Goal: Task Accomplishment & Management: Complete application form

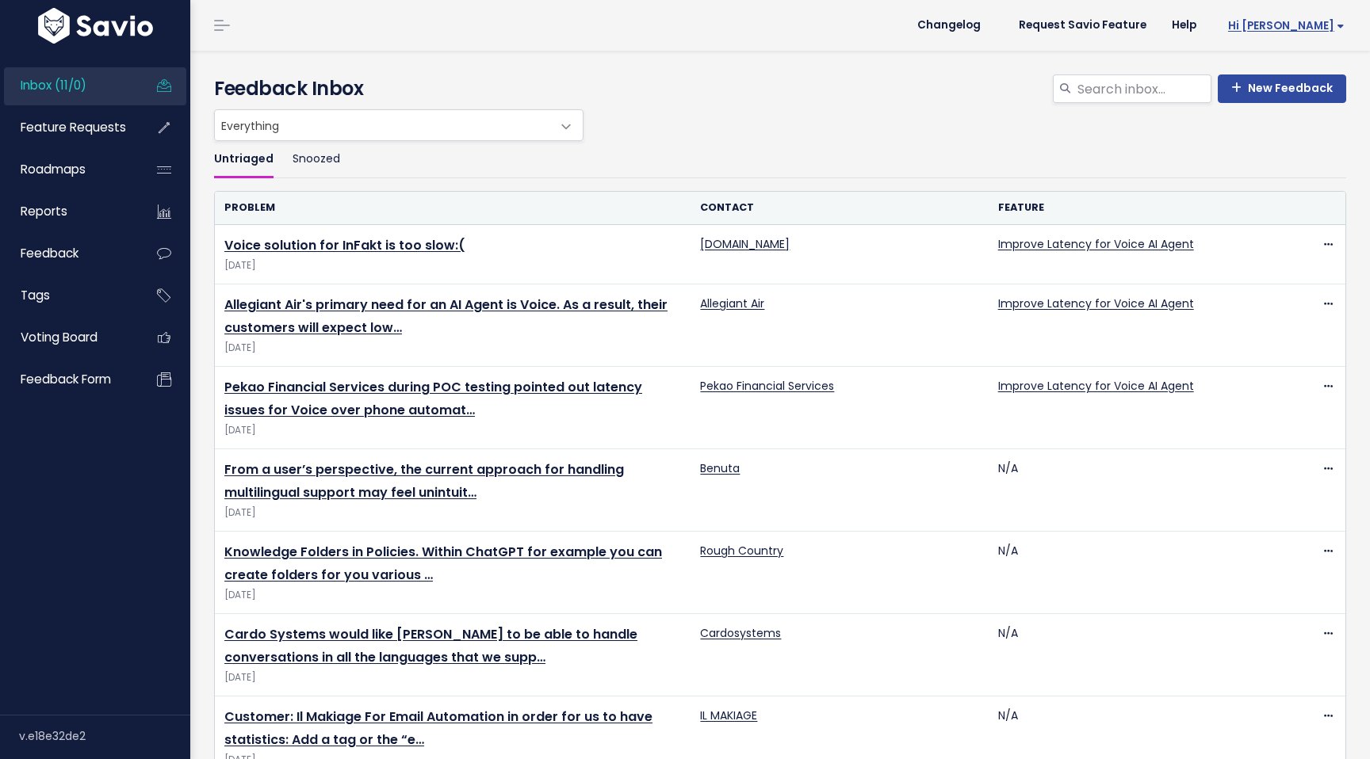
click at [1333, 21] on span "Hi Evan" at bounding box center [1286, 26] width 117 height 12
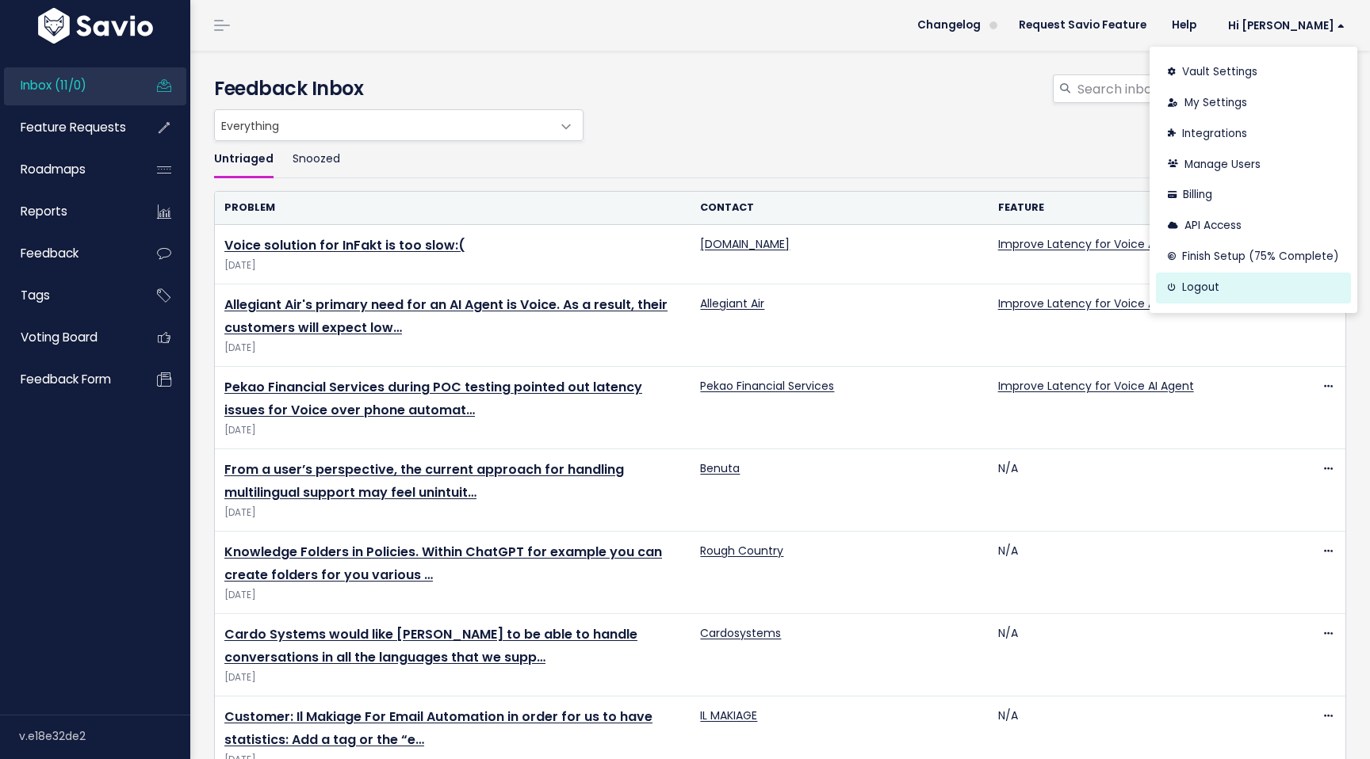
click at [1208, 286] on link "Logout" at bounding box center [1253, 288] width 195 height 31
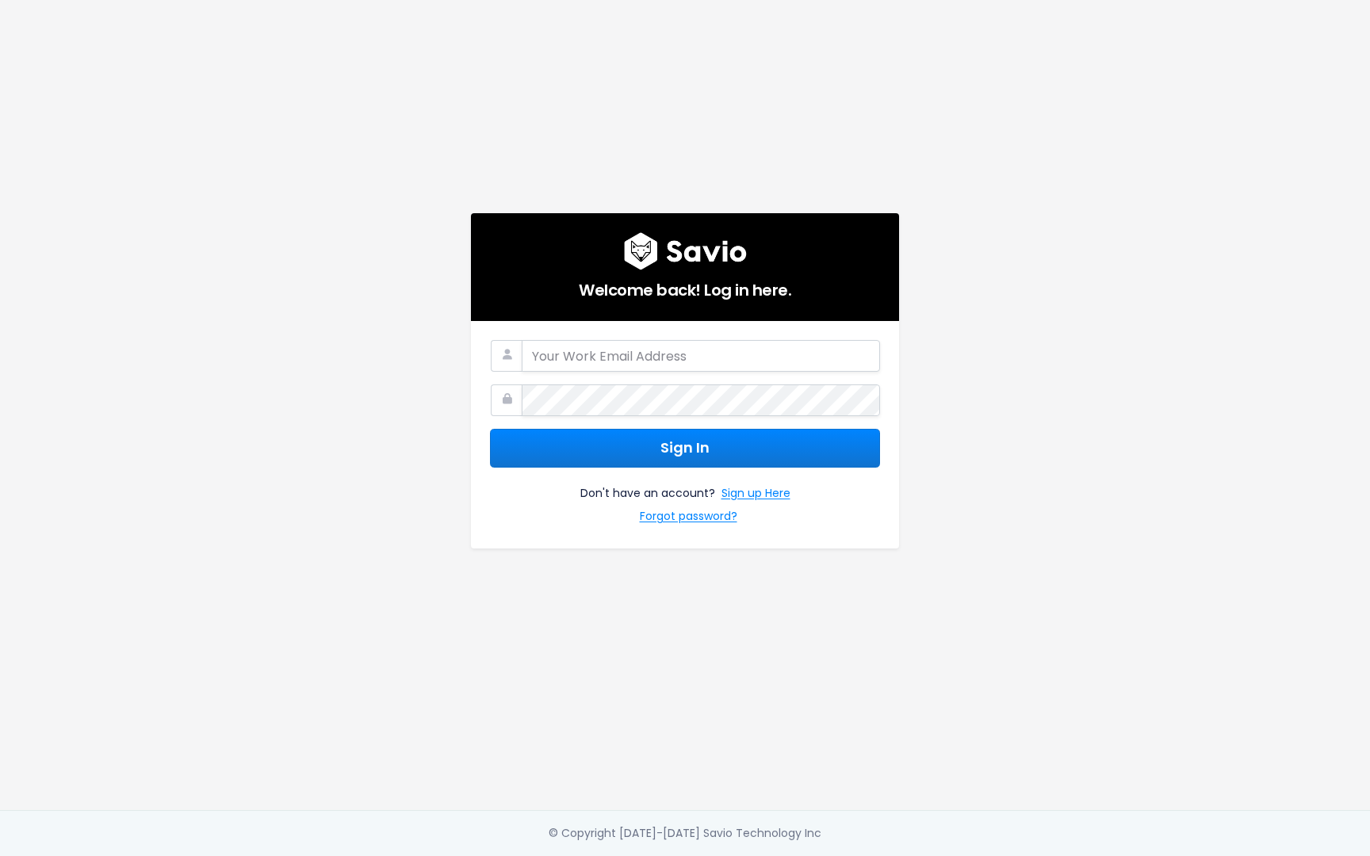
click at [1112, 355] on div "Welcome back! Log in here. Sign In Don't have an account? Sign up Here Forgot p…" at bounding box center [685, 405] width 904 height 810
click at [1109, 415] on div "Welcome back! Log in here. Sign In Don't have an account? Sign up Here Forgot p…" at bounding box center [685, 405] width 904 height 810
click at [974, 495] on div "Welcome back! Log in here. Sign In Don't have an account? Sign up Here Forgot p…" at bounding box center [685, 405] width 904 height 810
click at [756, 495] on link "Sign up Here" at bounding box center [755, 495] width 69 height 23
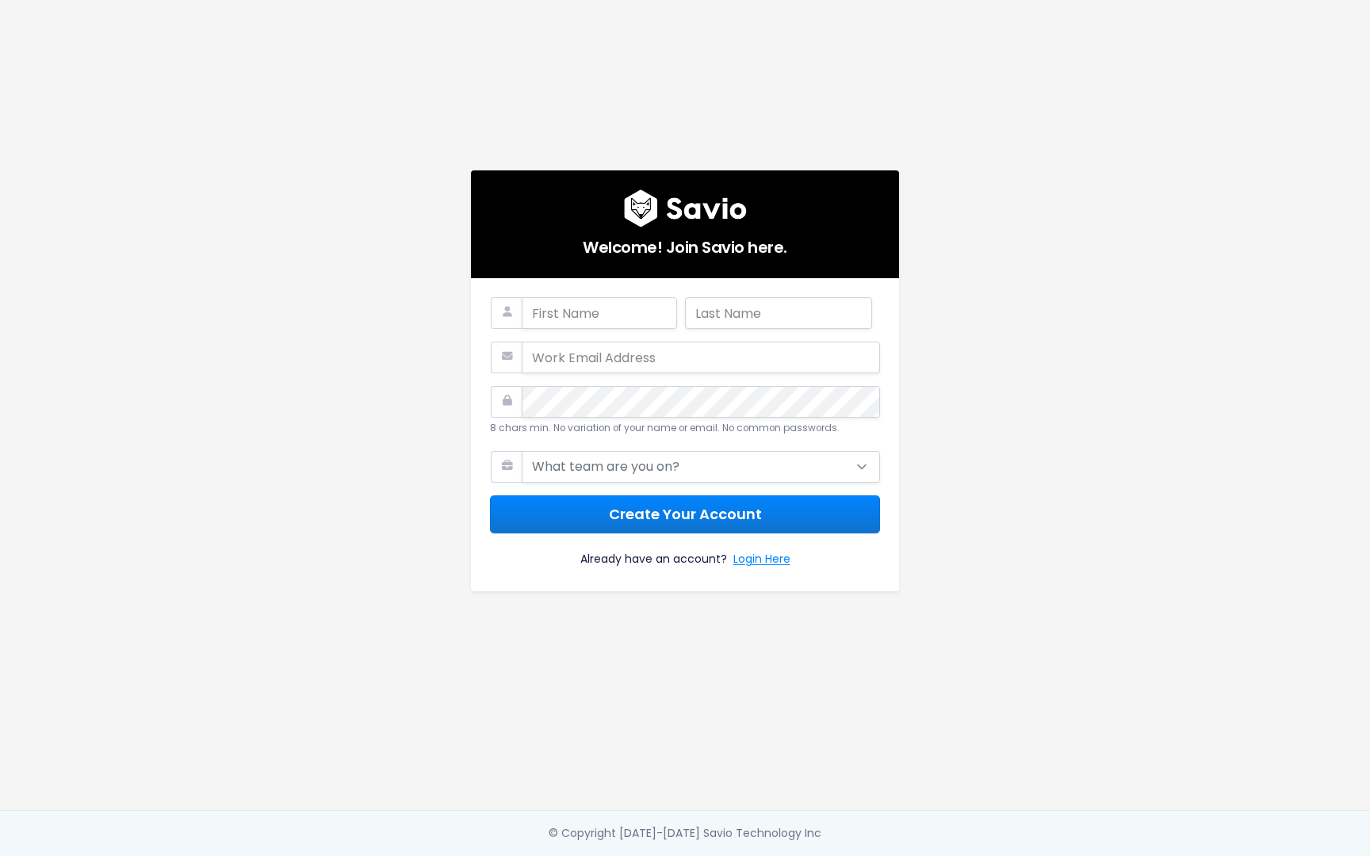
click at [1078, 316] on div "Welcome! Join Savio here. 8 chars min. No variation of your name or email. No c…" at bounding box center [685, 405] width 904 height 810
click at [581, 313] on input "text" at bounding box center [599, 313] width 155 height 32
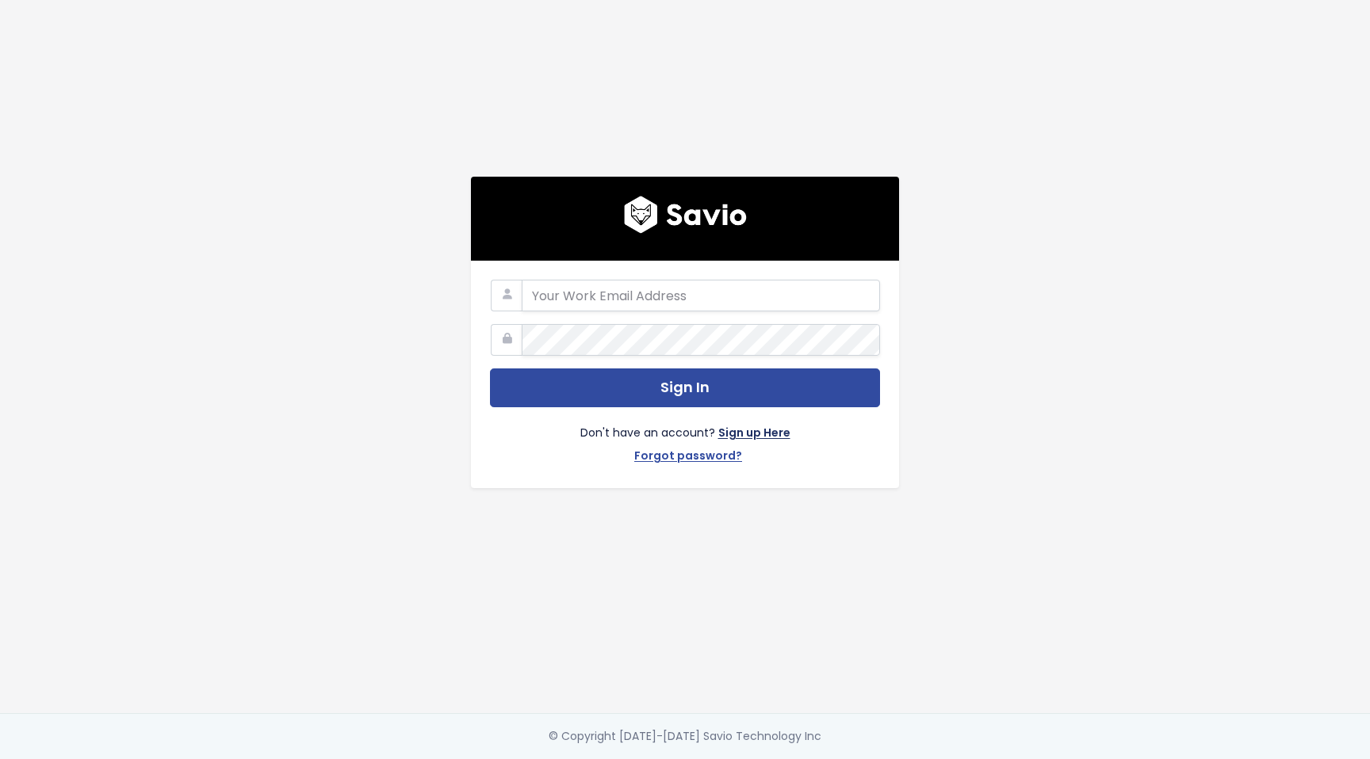
click at [757, 432] on link "Sign up Here" at bounding box center [754, 434] width 72 height 23
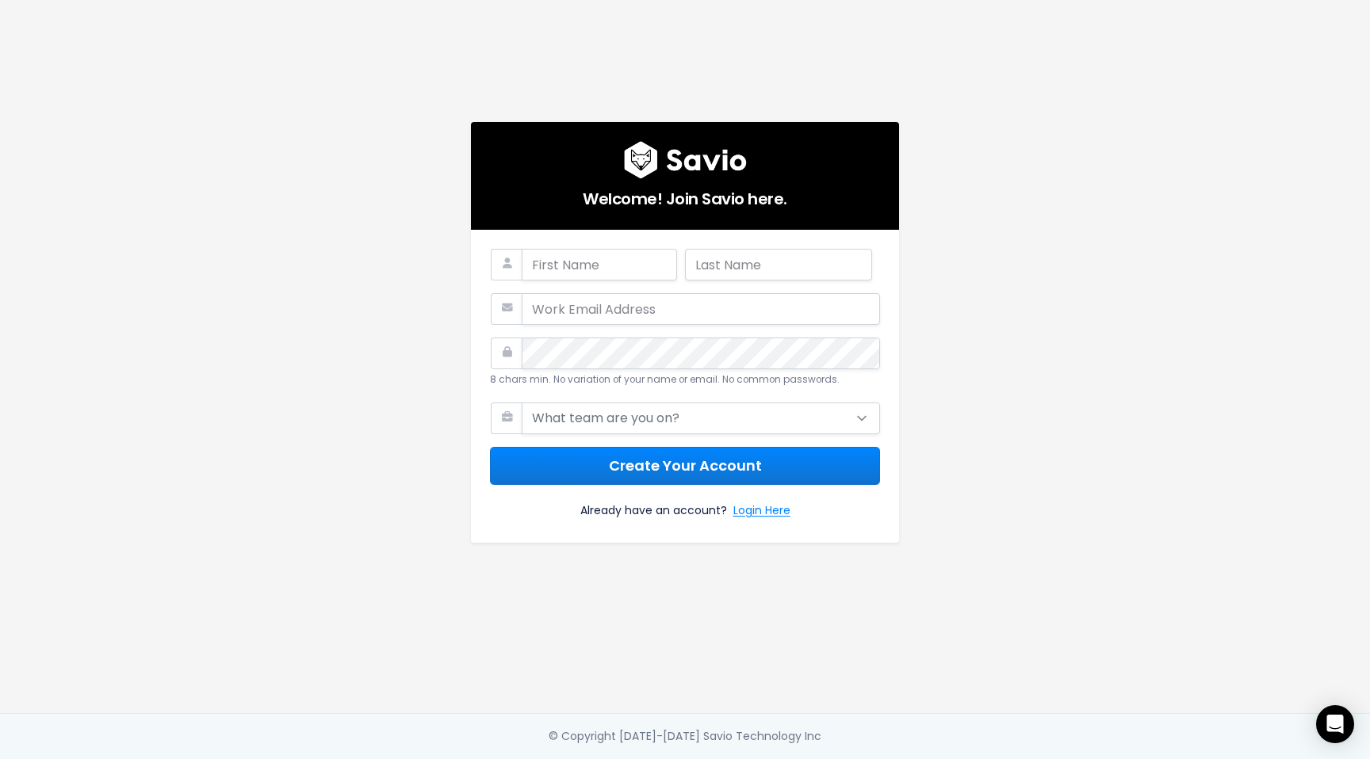
click at [886, 104] on div "Welcome! Join Savio here. 8 chars min. No variation of your name or email. No c…" at bounding box center [685, 357] width 904 height 714
click at [612, 258] on input "text" at bounding box center [599, 265] width 155 height 32
type input "E"
type input "[PERSON_NAME]"
type input "[PERSON_NAME] TEST"
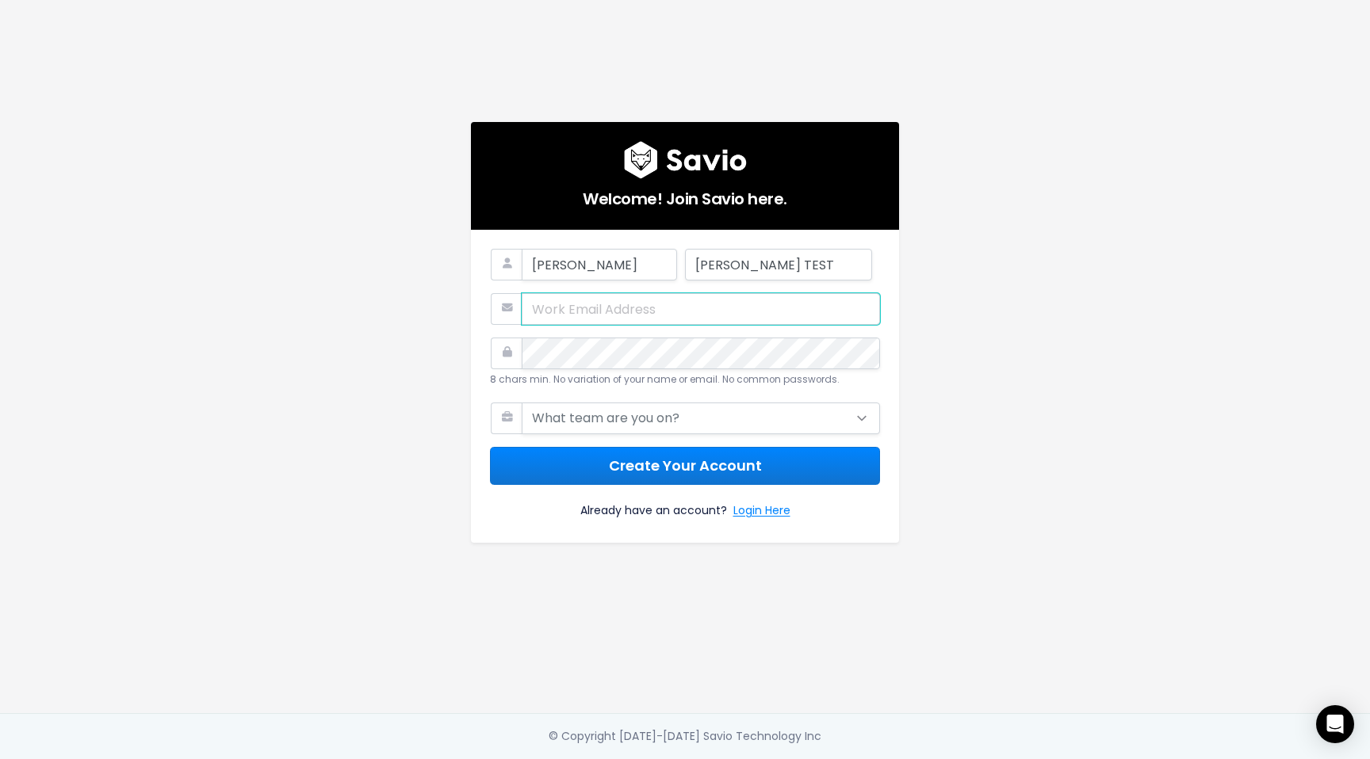
click at [572, 299] on input "email" at bounding box center [701, 309] width 358 height 32
type input "[PERSON_NAME][EMAIL_ADDRESS][PERSON_NAME][PERSON_NAME]"
click at [1233, 286] on main "Welcome! Join Savio here. [PERSON_NAME] TEST [PERSON_NAME][EMAIL_ADDRESS][PERSO…" at bounding box center [685, 379] width 1370 height 759
click at [623, 418] on select "What team are you on? Support Product Sales Customer Success Marketing Other" at bounding box center [701, 419] width 358 height 32
select select "SALES"
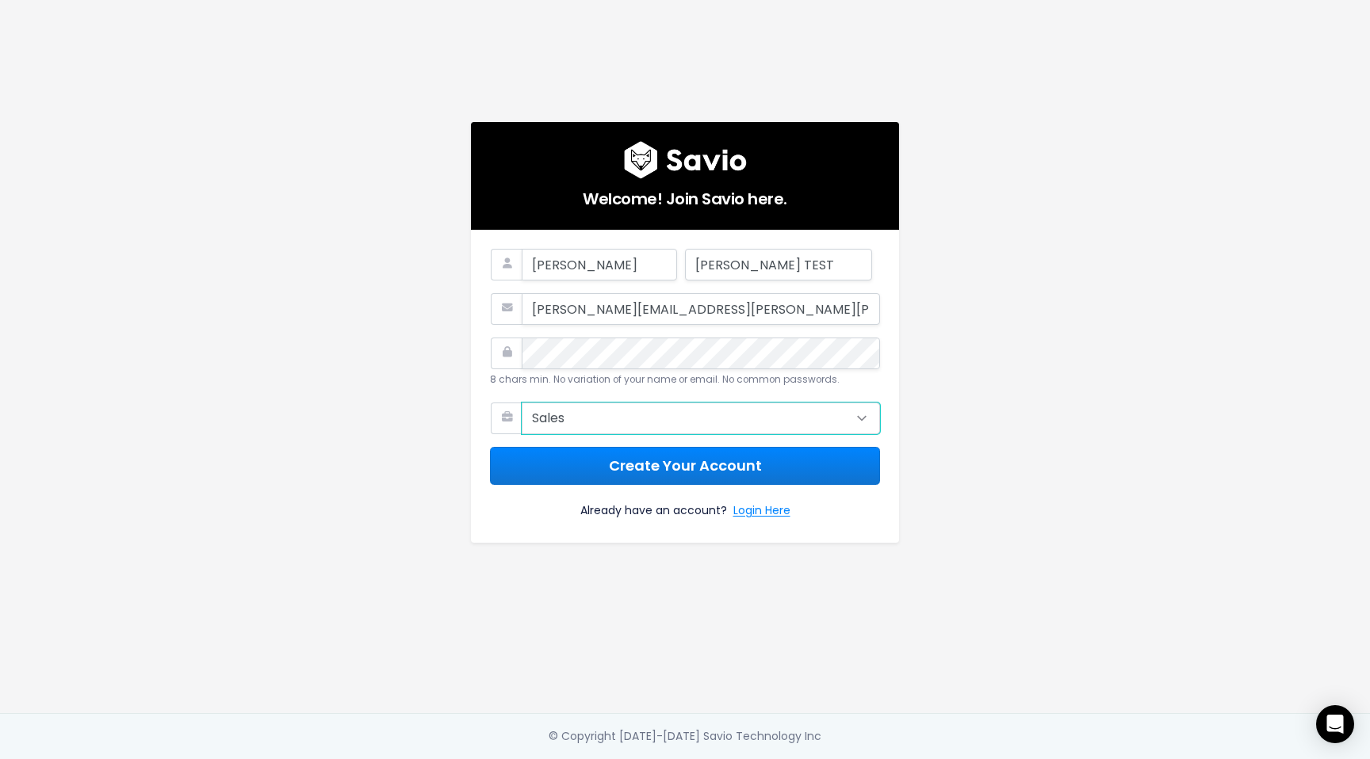
click at [522, 403] on select "What team are you on? Support Product Sales Customer Success Marketing Other" at bounding box center [701, 419] width 358 height 32
click at [1085, 383] on div "Welcome! Join Savio here. [PERSON_NAME] TEST [PERSON_NAME][EMAIL_ADDRESS][PERSO…" at bounding box center [685, 357] width 904 height 714
click at [629, 474] on button "Create Your Account" at bounding box center [685, 466] width 390 height 39
